Goal: Task Accomplishment & Management: Use online tool/utility

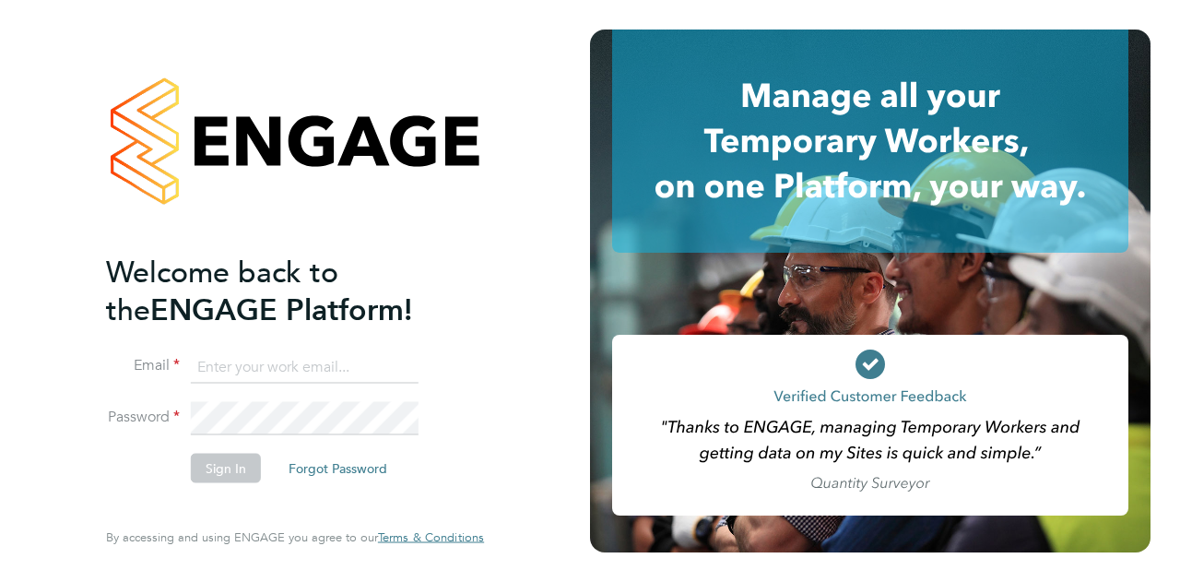
click at [254, 364] on input at bounding box center [305, 366] width 228 height 33
type input "[EMAIL_ADDRESS][PERSON_NAME][DOMAIN_NAME]"
click at [214, 473] on button "Sign In" at bounding box center [226, 468] width 70 height 30
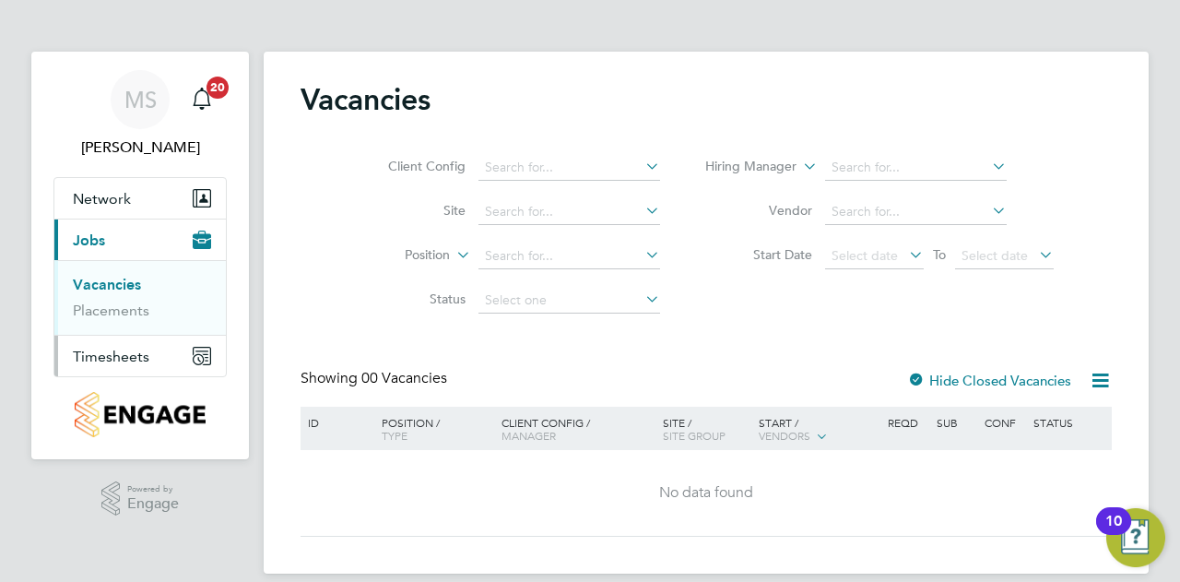
click at [135, 352] on span "Timesheets" at bounding box center [111, 357] width 77 height 18
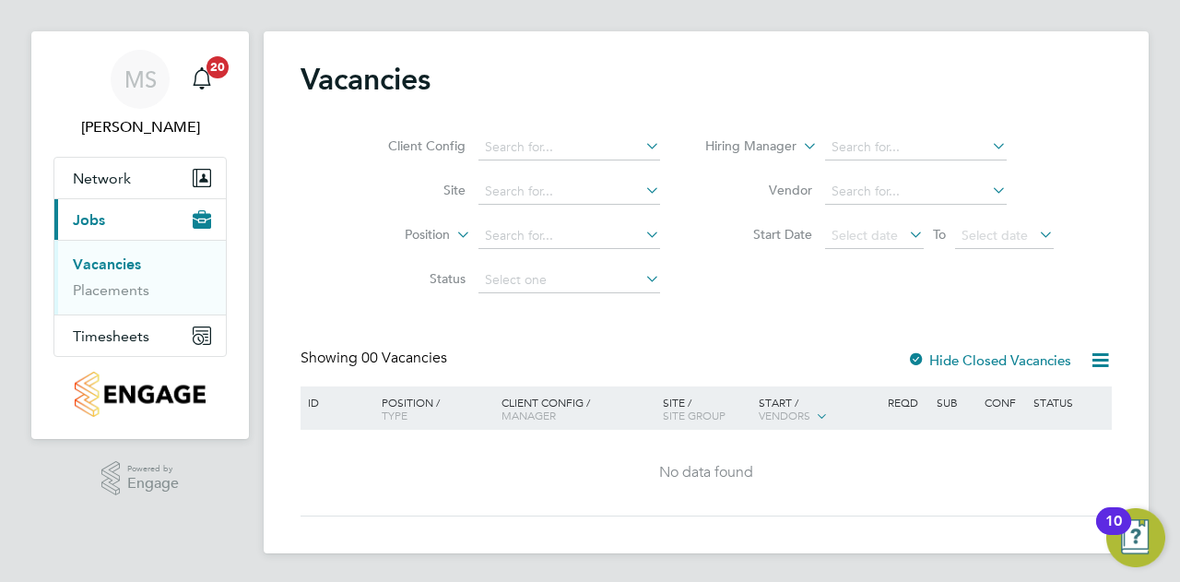
click at [916, 357] on div at bounding box center [916, 361] width 18 height 18
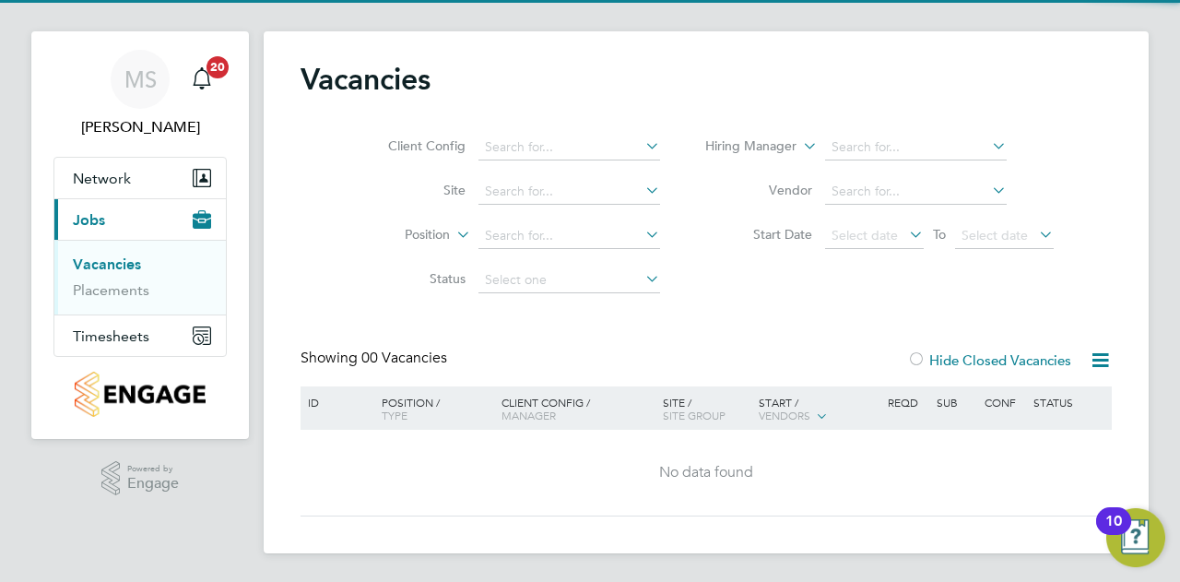
click at [916, 357] on div at bounding box center [916, 361] width 18 height 18
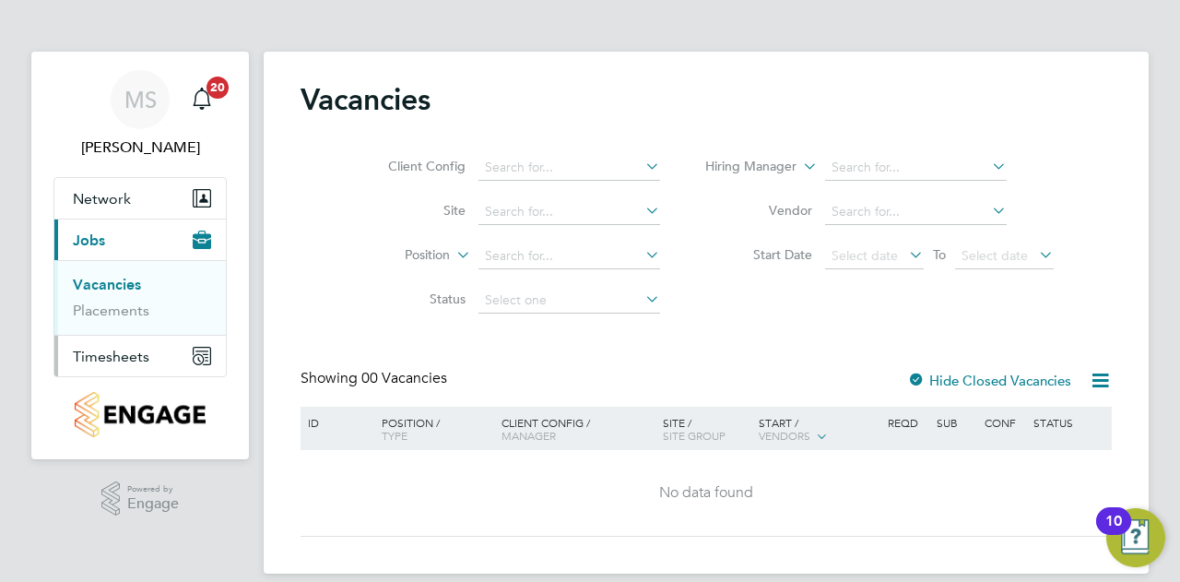
click at [102, 360] on span "Timesheets" at bounding box center [111, 357] width 77 height 18
click at [112, 360] on span "Timesheets" at bounding box center [111, 357] width 77 height 18
click at [132, 325] on link "Timesheets" at bounding box center [111, 326] width 77 height 18
